Goal: Find specific page/section: Find specific page/section

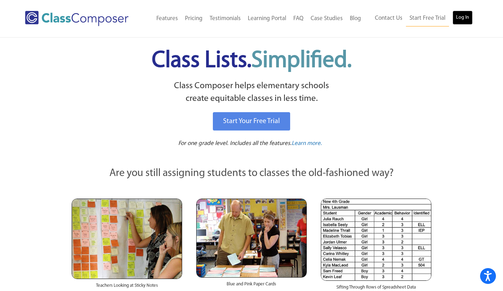
click at [463, 18] on link "Log In" at bounding box center [462, 18] width 20 height 14
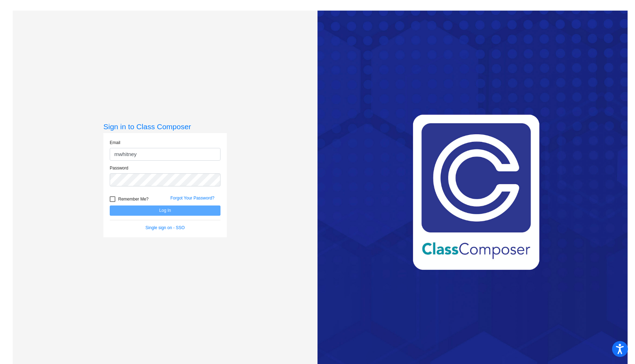
type input "[EMAIL_ADDRESS][DOMAIN_NAME]"
click at [125, 206] on button "Log In" at bounding box center [165, 210] width 111 height 10
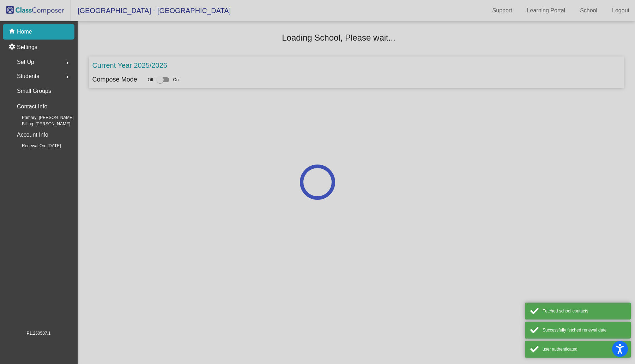
click at [125, 207] on mat-sidenav-content "Loading School, Please wait... Current Year 2025/2026 Compose Mode Off On" at bounding box center [357, 192] width 558 height 343
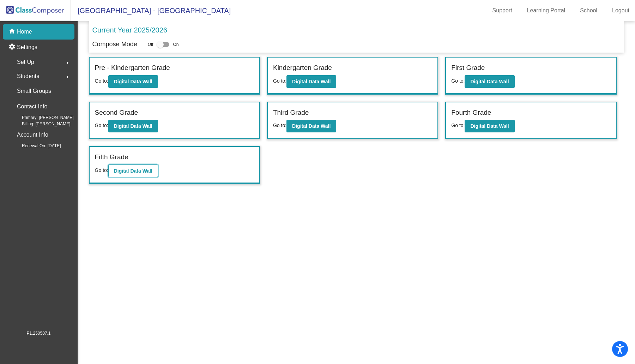
click at [134, 169] on b "Digital Data Wall" at bounding box center [133, 171] width 38 height 6
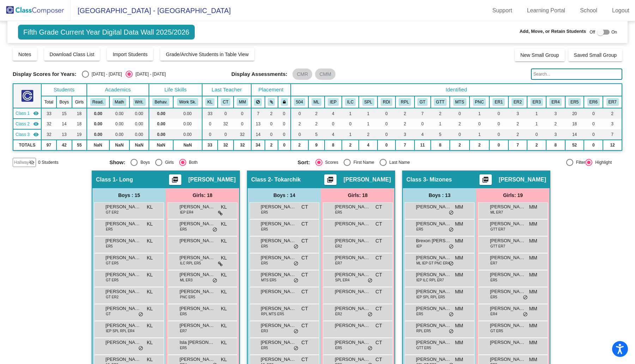
click at [544, 73] on input "text" at bounding box center [576, 73] width 91 height 11
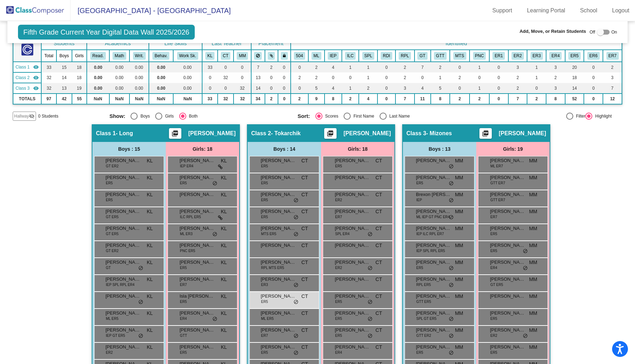
scroll to position [47, 0]
type input "laeth"
click at [275, 298] on div "[PERSON_NAME] ER5 CT lock do_not_disturb_alt" at bounding box center [283, 299] width 67 height 14
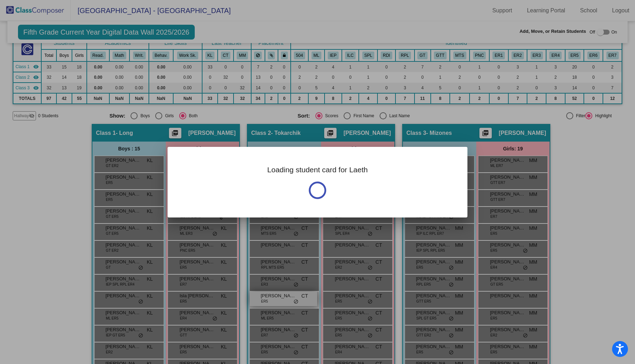
click at [275, 298] on div at bounding box center [317, 182] width 635 height 364
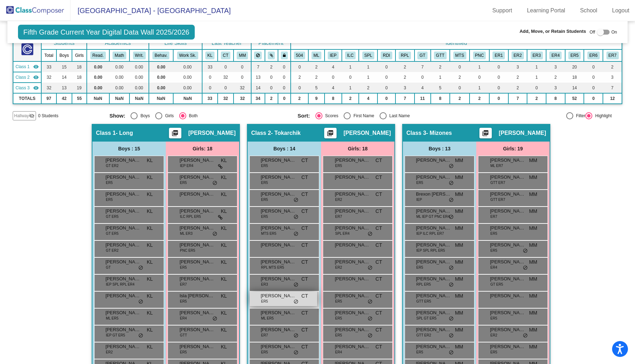
click at [275, 298] on div "[PERSON_NAME] ER5 CT lock do_not_disturb_alt" at bounding box center [283, 299] width 67 height 14
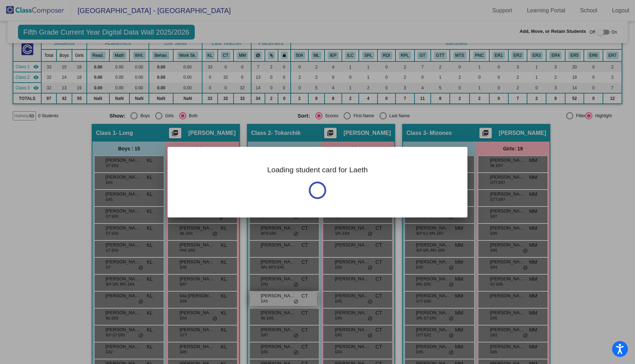
click at [275, 298] on div at bounding box center [317, 182] width 635 height 364
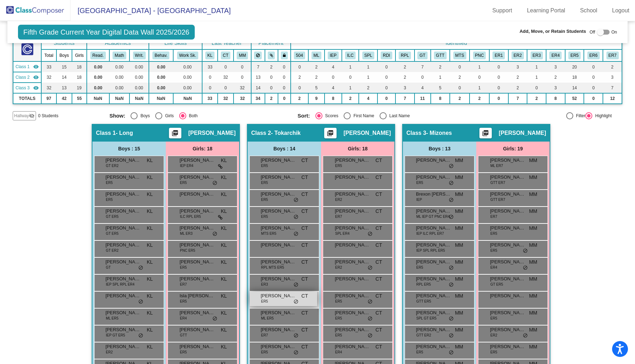
click at [275, 298] on div "[PERSON_NAME] ER5 CT lock do_not_disturb_alt" at bounding box center [283, 299] width 67 height 14
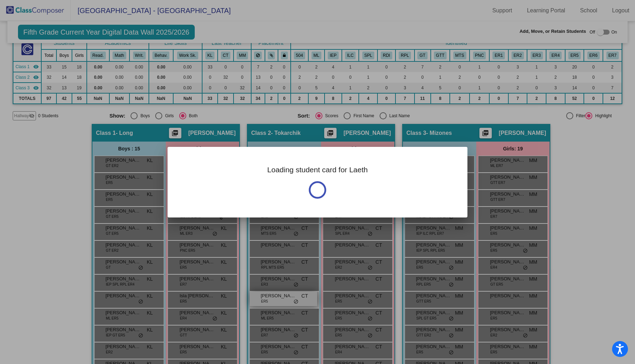
click at [275, 298] on div at bounding box center [317, 182] width 635 height 364
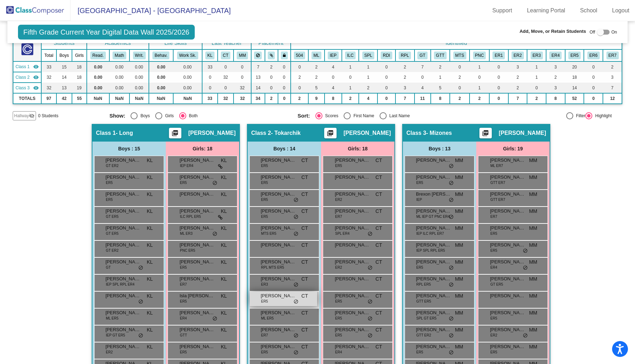
scroll to position [0, 0]
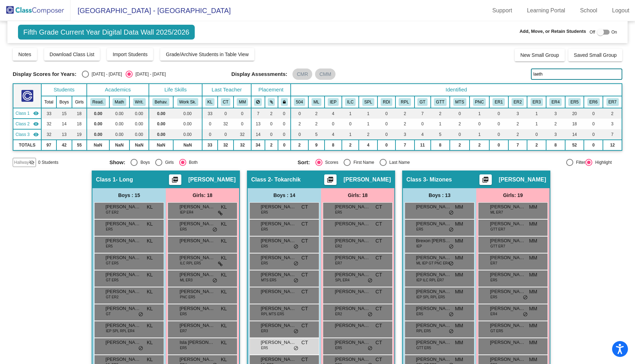
click at [86, 75] on div "Select an option" at bounding box center [85, 74] width 7 height 7
click at [85, 78] on input "[DATE] - [DATE]" at bounding box center [85, 78] width 0 height 0
radio input "true"
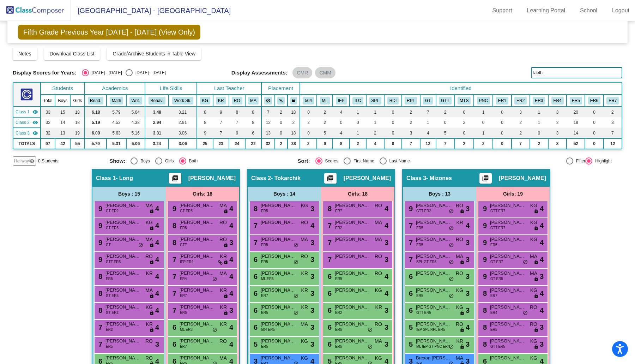
click at [544, 73] on input "laeth" at bounding box center [576, 72] width 91 height 11
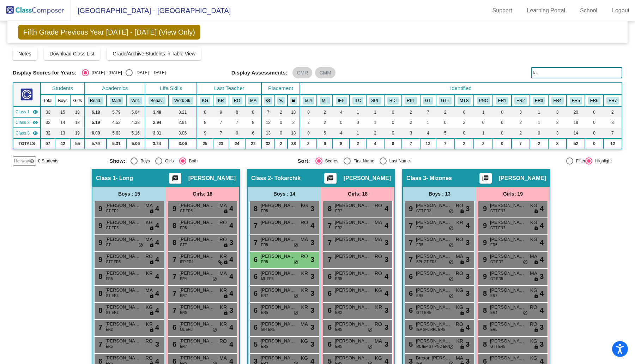
type input "l"
click at [282, 260] on div "6 [PERSON_NAME] ER5 RO lock do_not_disturb_alt 3" at bounding box center [283, 259] width 67 height 14
click at [0, 0] on div at bounding box center [0, 0] width 0 height 0
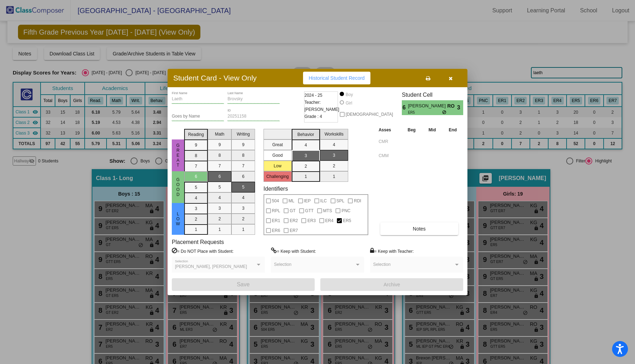
click at [450, 79] on icon "button" at bounding box center [451, 78] width 4 height 5
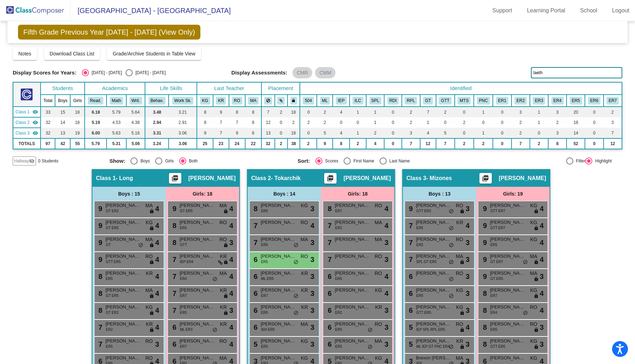
click at [549, 73] on input "laeth" at bounding box center [576, 72] width 91 height 11
type input "l"
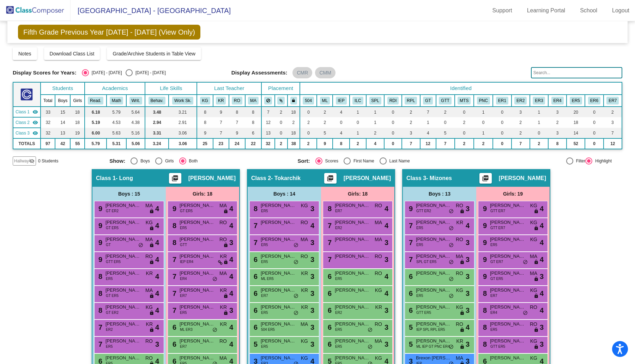
type input "B"
click at [328, 44] on div "Fifth Grade Previous Year [DATE] - [DATE] (View Only) Add, Move, or Retain Stud…" at bounding box center [318, 277] width 610 height 513
click at [622, 11] on link "Logout" at bounding box center [621, 10] width 29 height 11
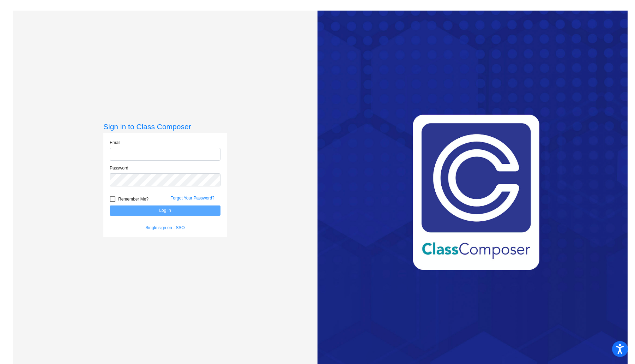
click at [280, 104] on div "Sign in to Class Composer Email Password Remember Me? Forgot Your Password? Log…" at bounding box center [165, 193] width 305 height 364
